Goal: Answer question/provide support: Share knowledge or assist other users

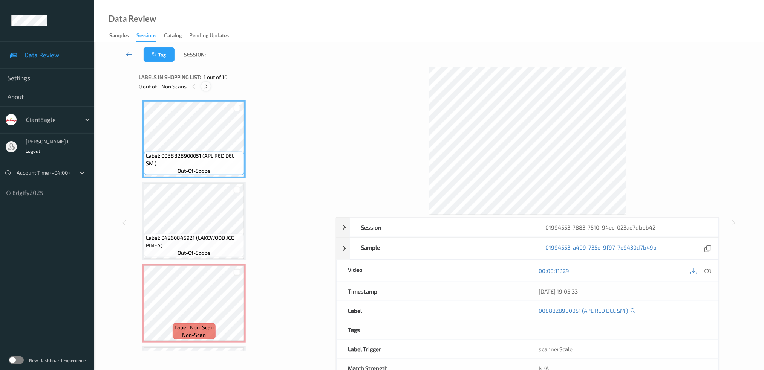
click at [207, 86] on icon at bounding box center [206, 86] width 6 height 7
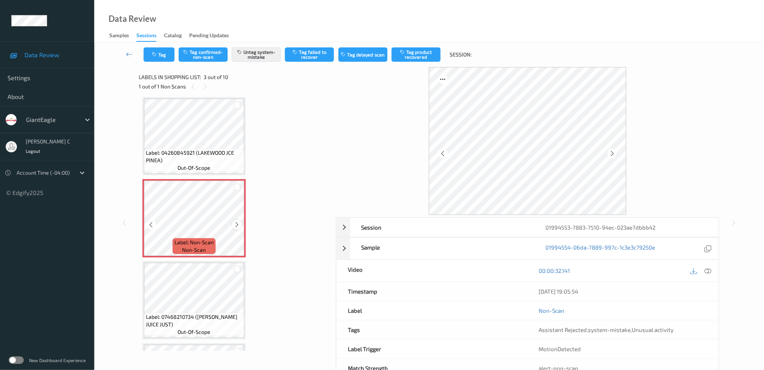
click at [234, 222] on icon at bounding box center [237, 225] width 6 height 7
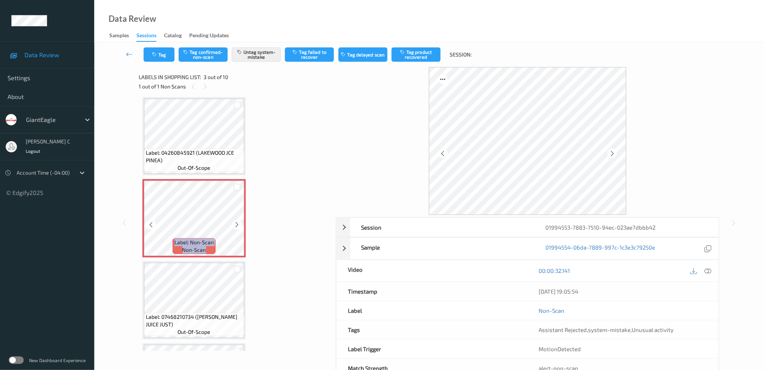
click at [234, 222] on icon at bounding box center [237, 225] width 6 height 7
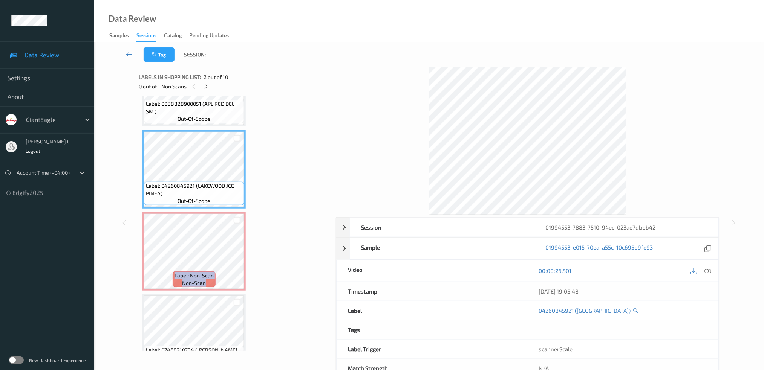
scroll to position [35, 0]
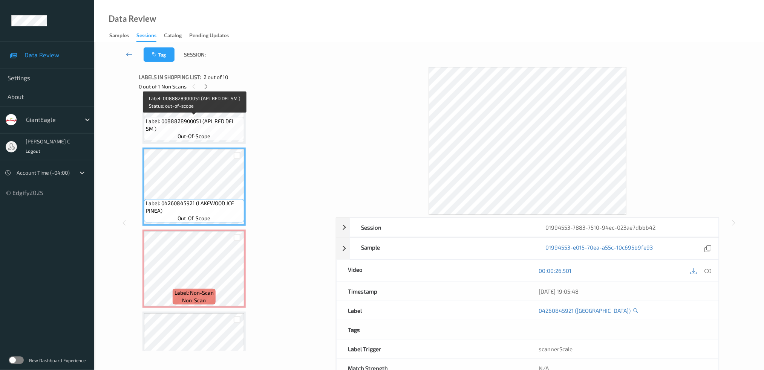
click at [191, 124] on span "Label: 0088828900051 (APL RED DEL SM )" at bounding box center [194, 125] width 96 height 15
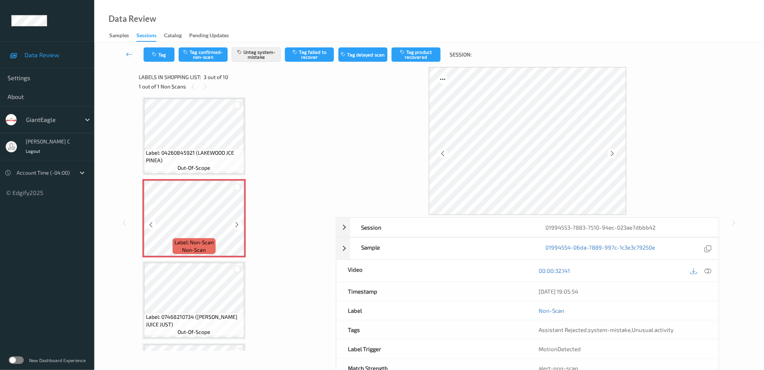
scroll to position [135, 0]
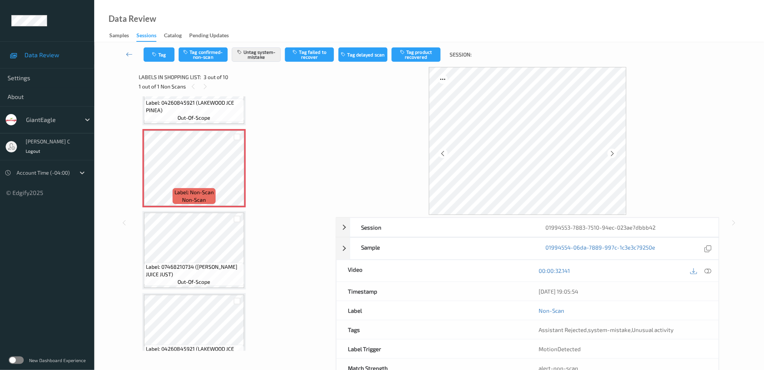
click at [203, 267] on span "Label: 07468210734 ([PERSON_NAME] JUICE JUST)" at bounding box center [194, 270] width 96 height 15
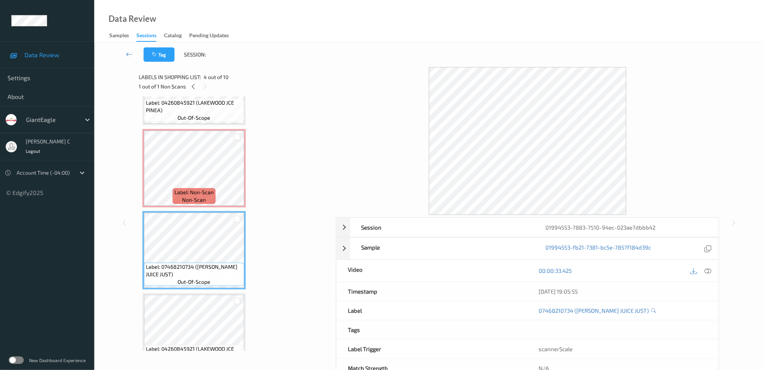
click at [191, 197] on span "non-scan" at bounding box center [194, 200] width 24 height 8
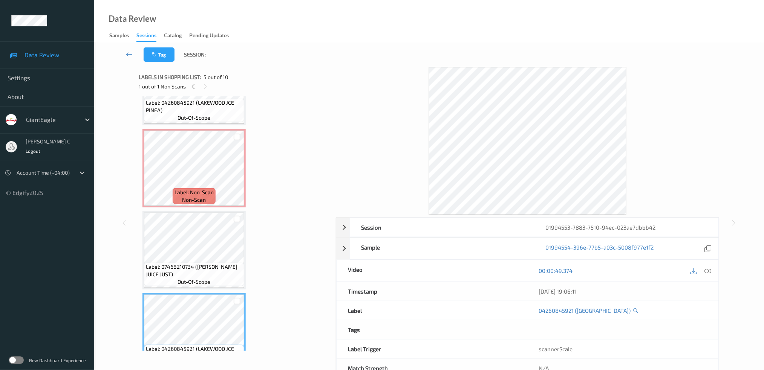
click at [206, 208] on div "Label: 0088828900051 (APL RED DEL SM ) out-of-scope Label: 04260845921 (LAKEWOO…" at bounding box center [234, 374] width 184 height 818
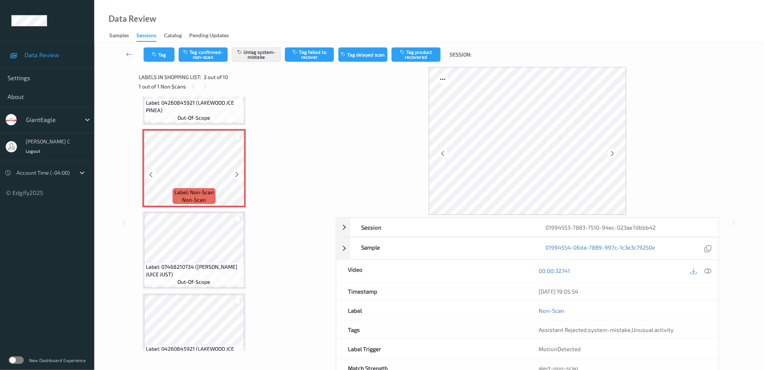
scroll to position [85, 0]
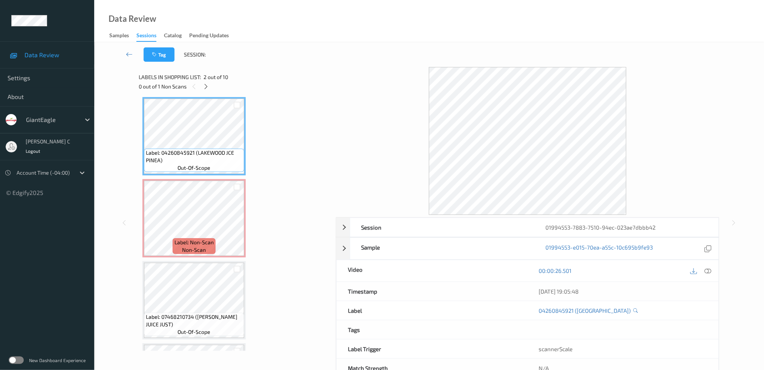
click at [710, 274] on icon at bounding box center [707, 270] width 7 height 7
